Goal: Task Accomplishment & Management: Use online tool/utility

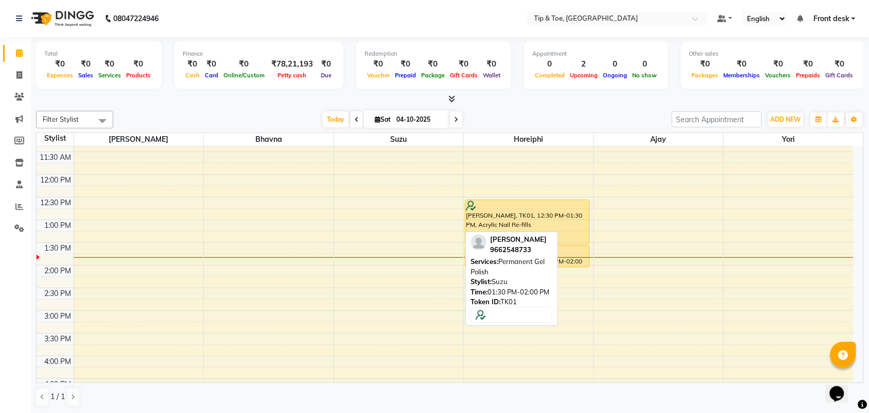
scroll to position [155, 0]
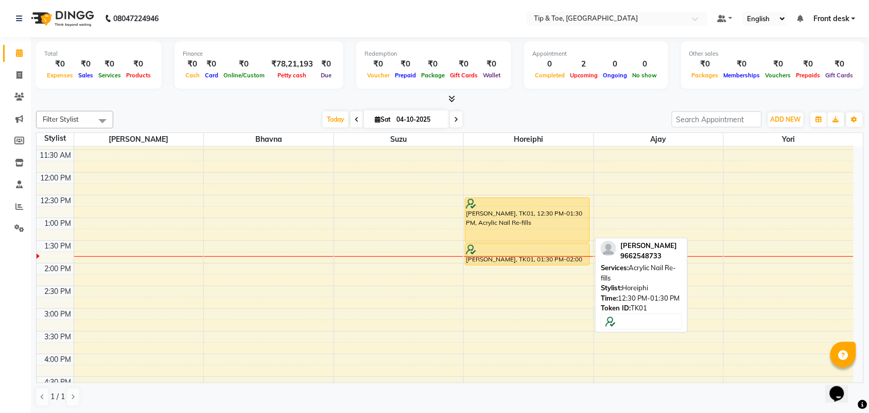
click at [508, 214] on div "[PERSON_NAME], TK01, 12:30 PM-01:30 PM, Acrylic Nail Re-fills" at bounding box center [528, 220] width 124 height 44
select select "1"
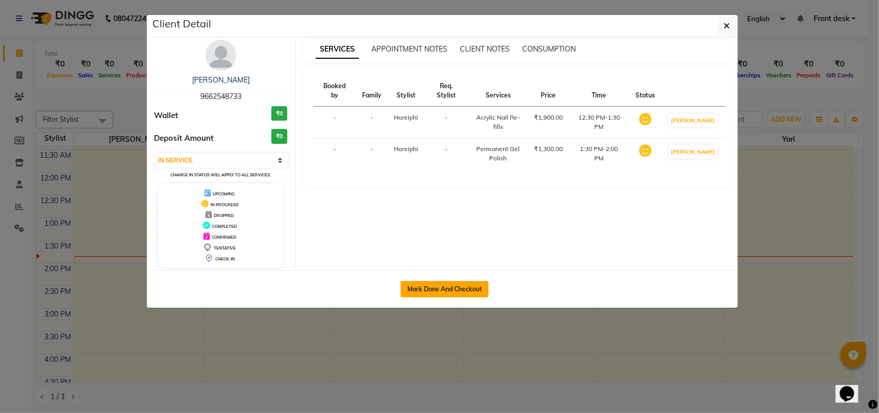
click at [465, 286] on button "Mark Done And Checkout" at bounding box center [445, 289] width 88 height 16
select select "5655"
select select "service"
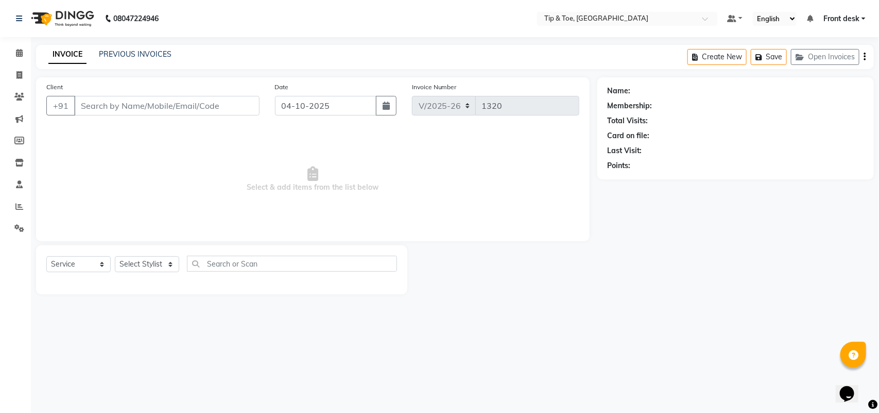
type input "9662548733"
select select "38767"
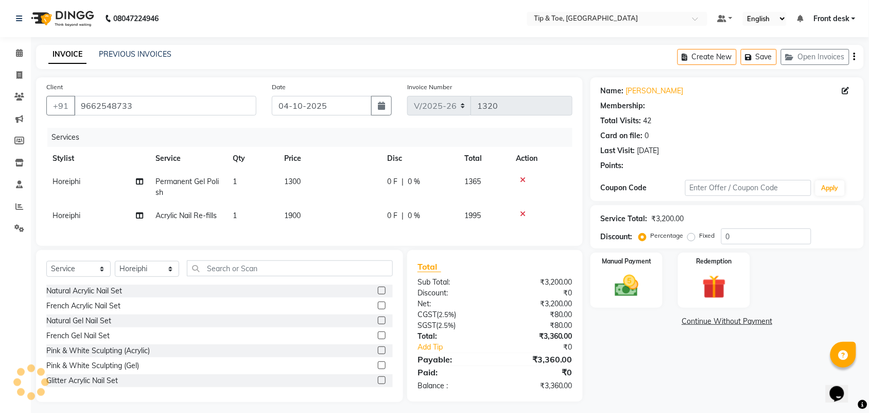
select select "1: Object"
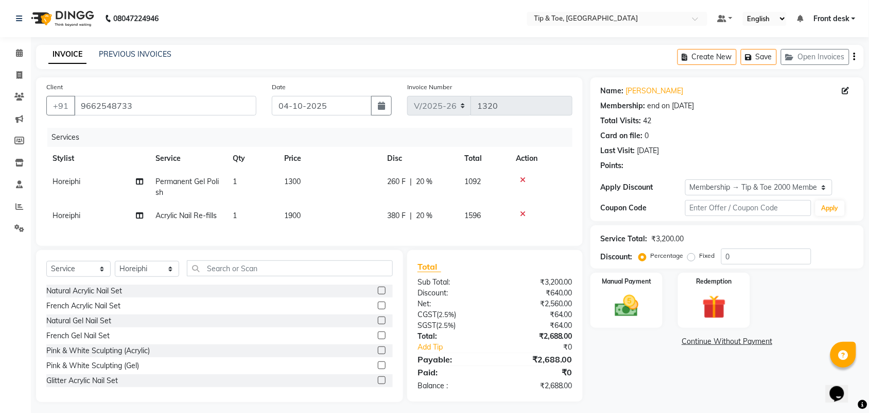
type input "20"
click at [164, 277] on select "Select Stylist [PERSON_NAME] [PERSON_NAME] MAHESKAR Babu [PERSON_NAME] Front de…" at bounding box center [147, 269] width 64 height 16
select select "38703"
click at [115, 270] on select "Select Stylist [PERSON_NAME] [PERSON_NAME] MAHESKAR Babu [PERSON_NAME] Front de…" at bounding box center [147, 269] width 64 height 16
click at [300, 276] on input "text" at bounding box center [290, 268] width 206 height 16
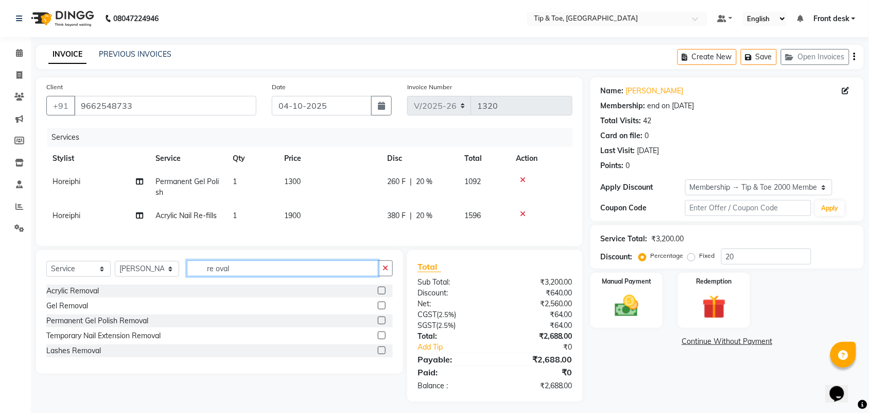
type input "re oval"
click at [381, 324] on label at bounding box center [382, 320] width 8 height 8
click at [381, 324] on input "checkbox" at bounding box center [381, 320] width 7 height 7
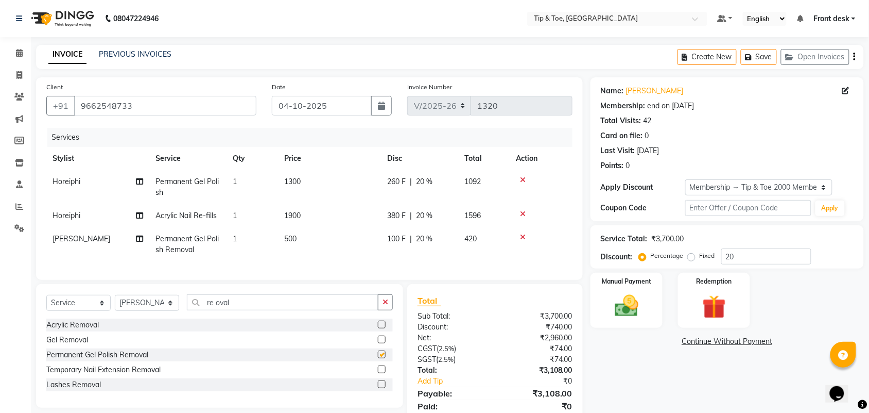
checkbox input "false"
click at [287, 238] on span "500" at bounding box center [290, 238] width 12 height 9
select select "38703"
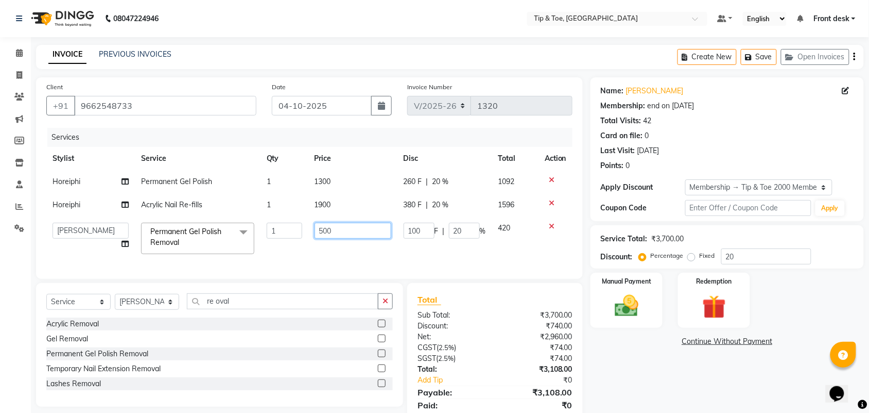
click at [323, 227] on input "500" at bounding box center [353, 230] width 77 height 16
type input "300"
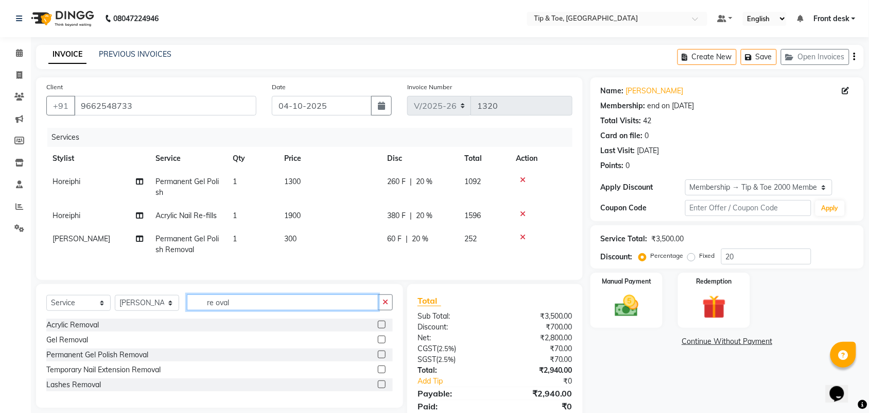
click at [263, 310] on input "re oval" at bounding box center [283, 302] width 192 height 16
type input "r"
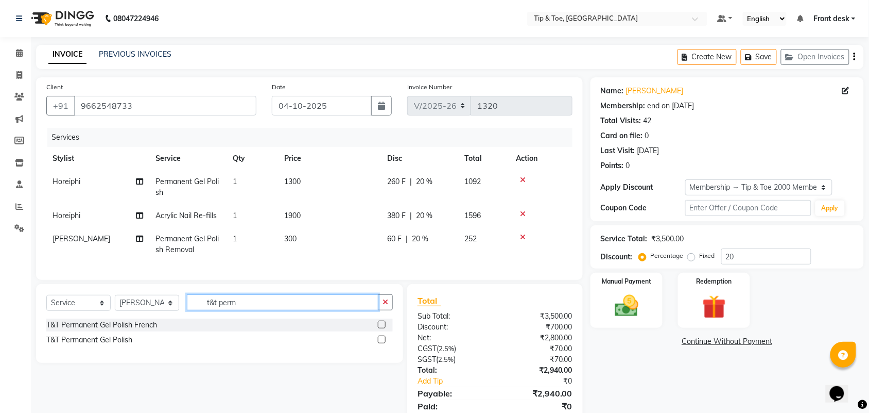
type input "t&t perm"
click at [380, 343] on label at bounding box center [382, 339] width 8 height 8
click at [380, 343] on input "checkbox" at bounding box center [381, 339] width 7 height 7
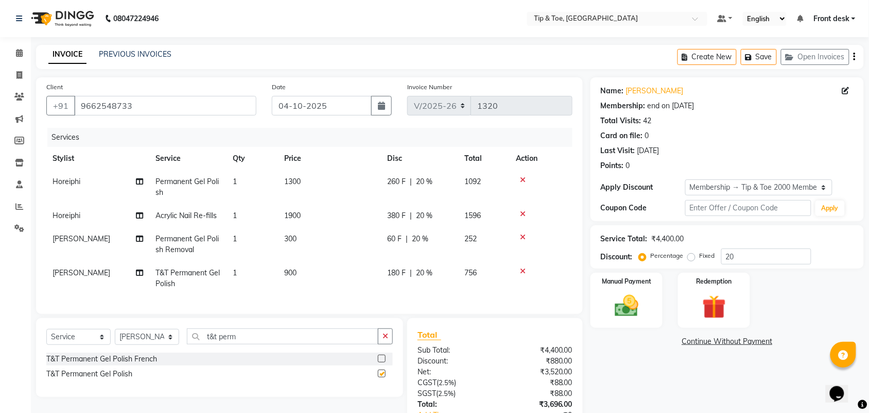
checkbox input "false"
click at [177, 181] on span "Permanent Gel Polish" at bounding box center [187, 187] width 63 height 20
select select "38767"
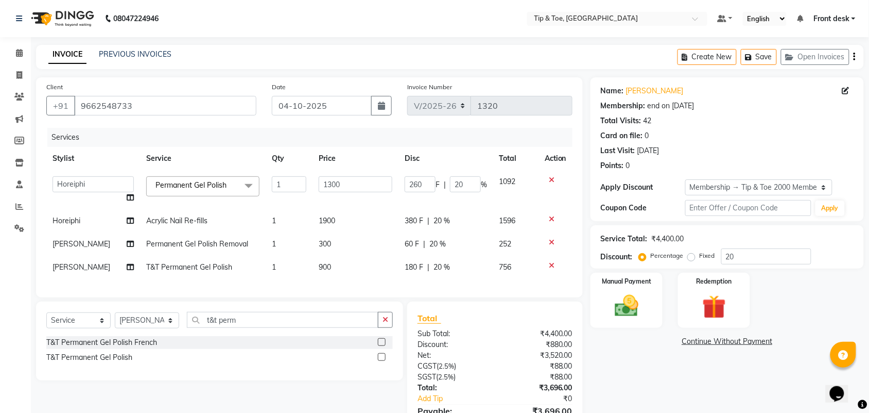
click at [177, 181] on span "Permanent Gel Polish" at bounding box center [191, 184] width 71 height 9
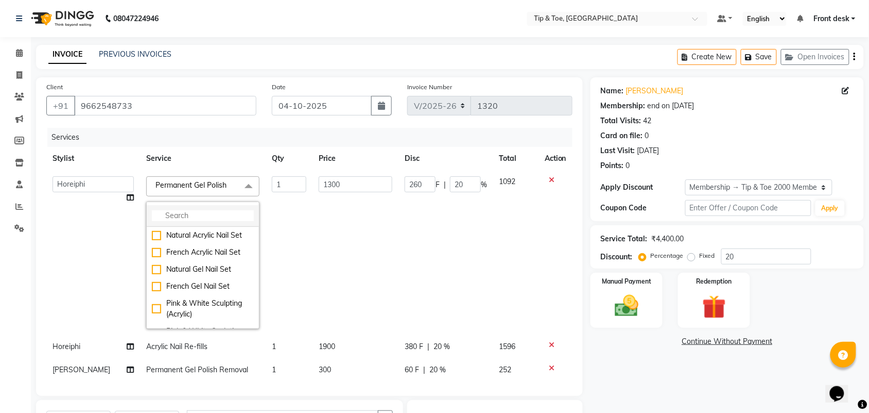
click at [174, 212] on input "multiselect-search" at bounding box center [203, 215] width 102 height 11
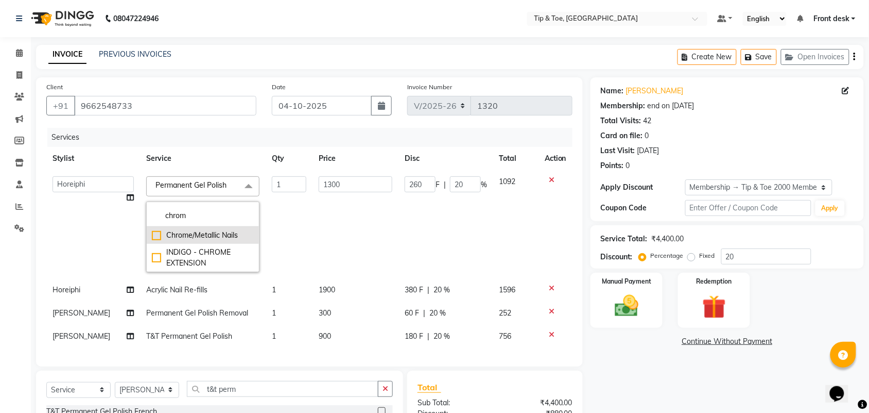
type input "chrom"
click at [152, 232] on div "Chrome/Metallic Nails" at bounding box center [203, 235] width 102 height 11
checkbox input "true"
type input "2000"
type input "400"
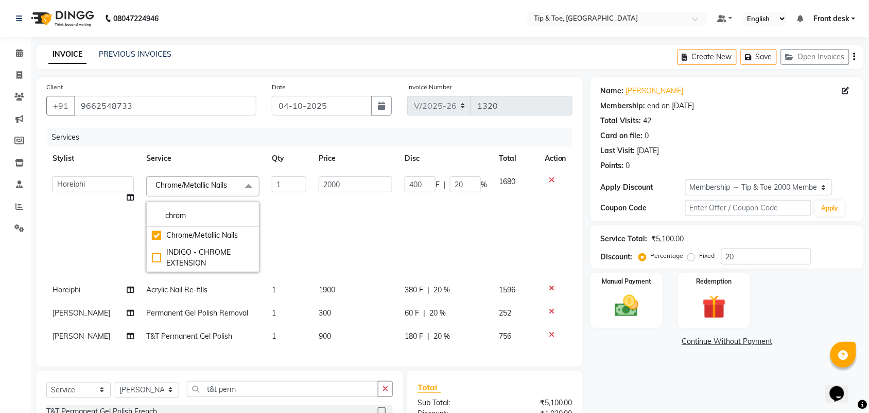
click at [346, 251] on td "2000" at bounding box center [356, 224] width 86 height 108
